Goal: Task Accomplishment & Management: Manage account settings

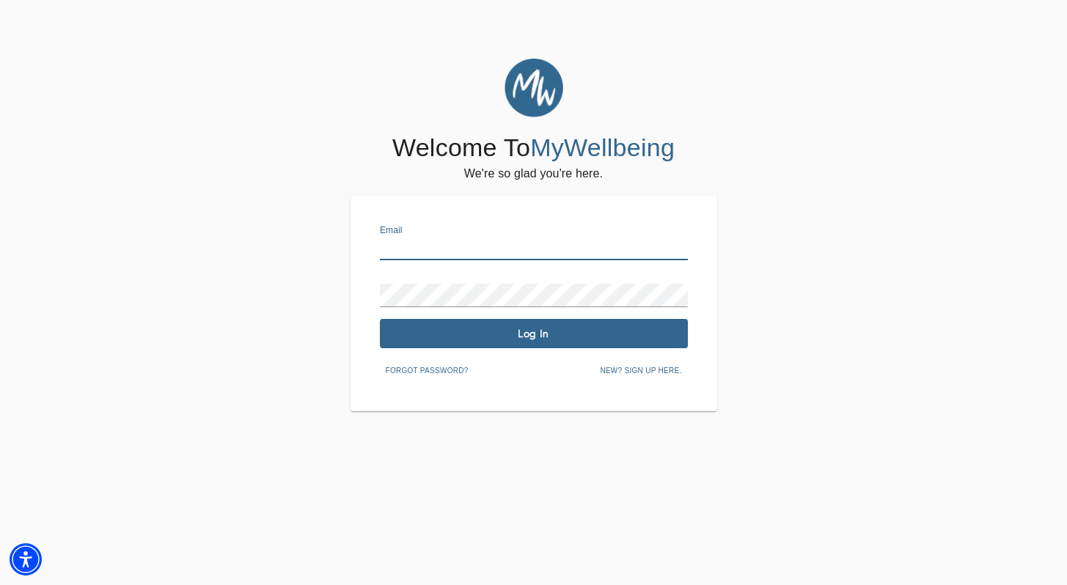
click at [521, 242] on input "text" at bounding box center [534, 248] width 308 height 23
type input "shaunte.gardener@mywellbeing.com"
click at [571, 327] on span "Log In" at bounding box center [534, 334] width 296 height 14
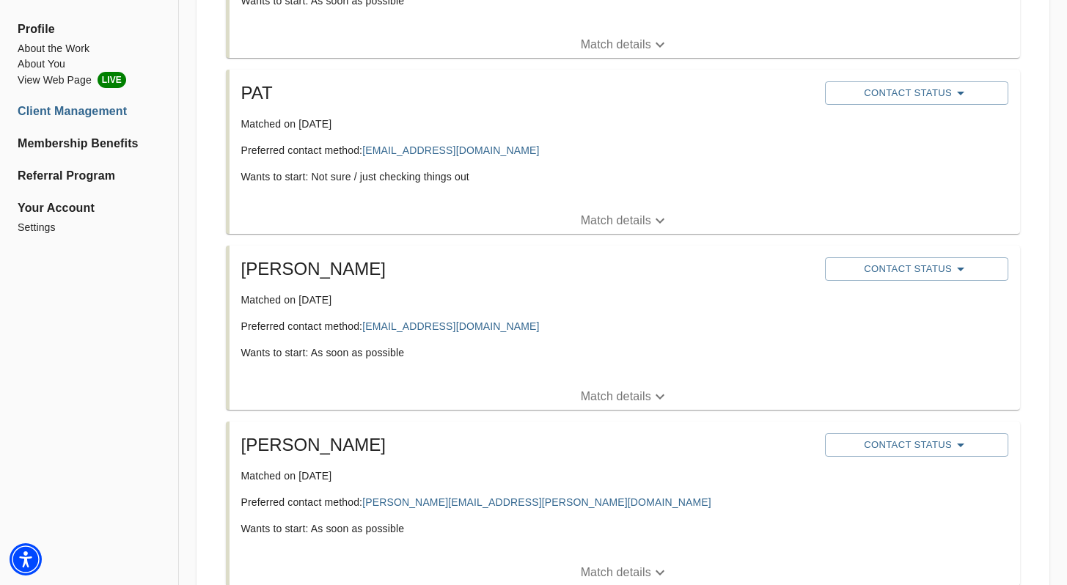
scroll to position [812, 0]
